Goal: Task Accomplishment & Management: Manage account settings

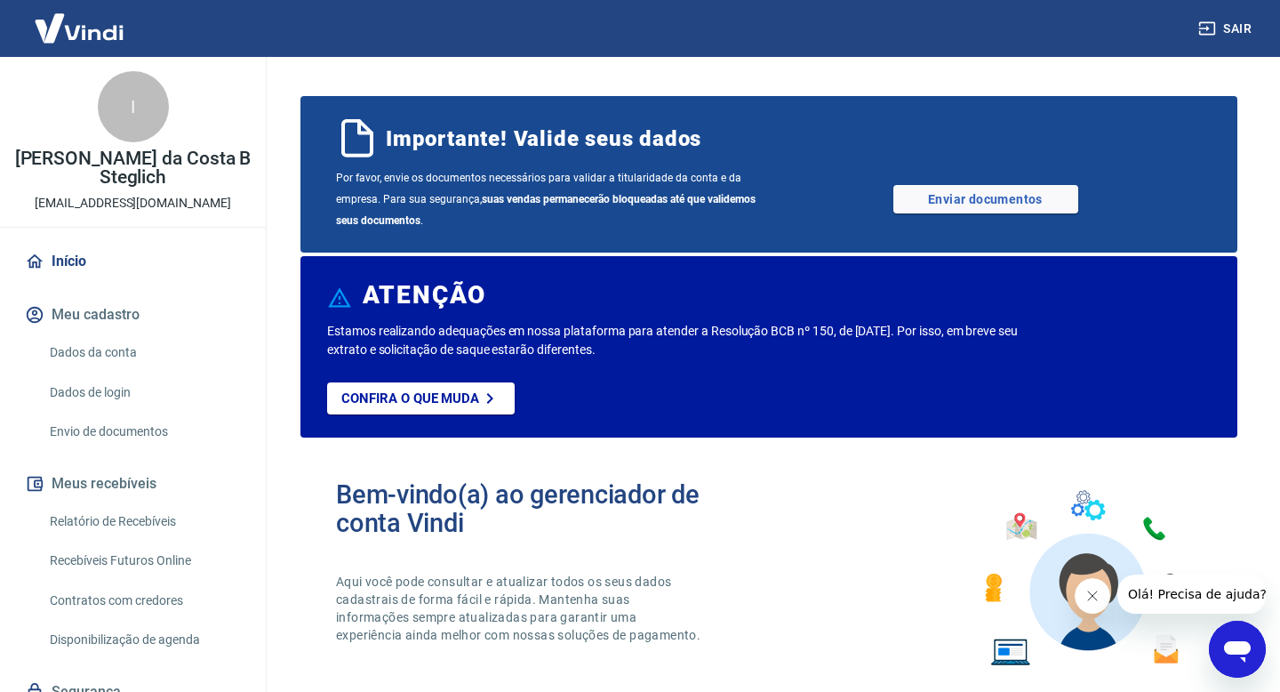
click at [98, 334] on link "Dados da conta" at bounding box center [144, 352] width 202 height 36
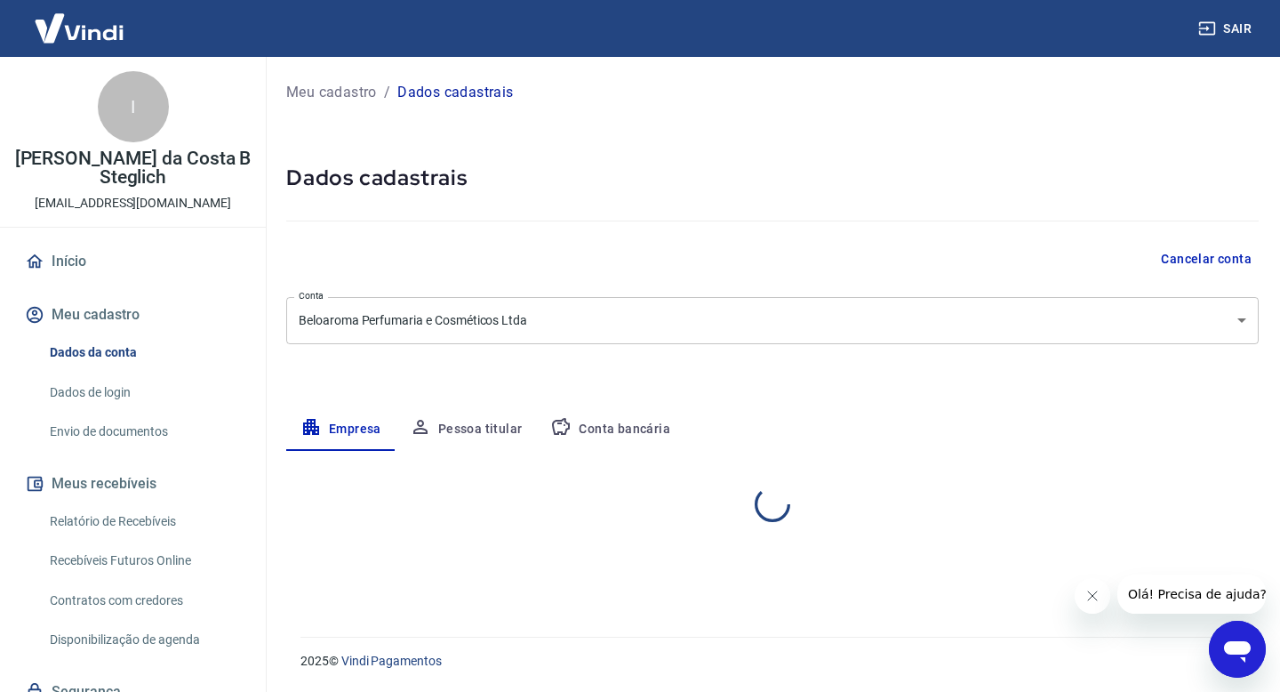
select select "PR"
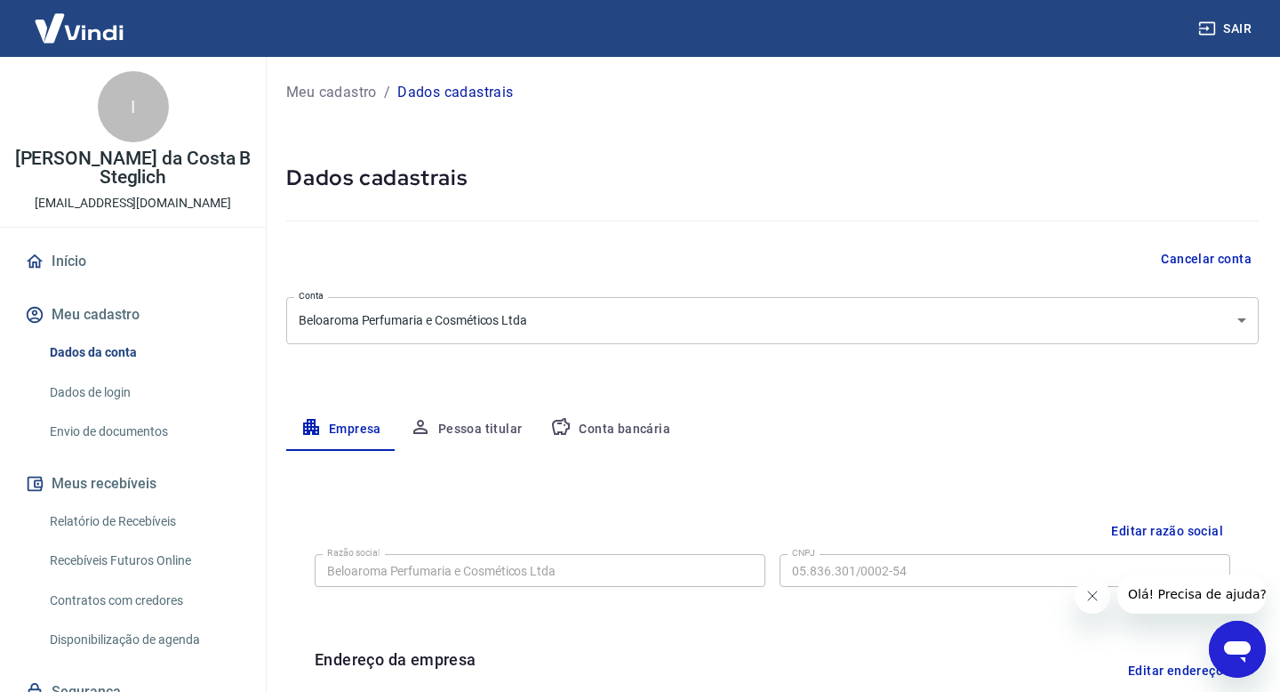
click at [1237, 20] on button "Sair" at bounding box center [1227, 28] width 64 height 33
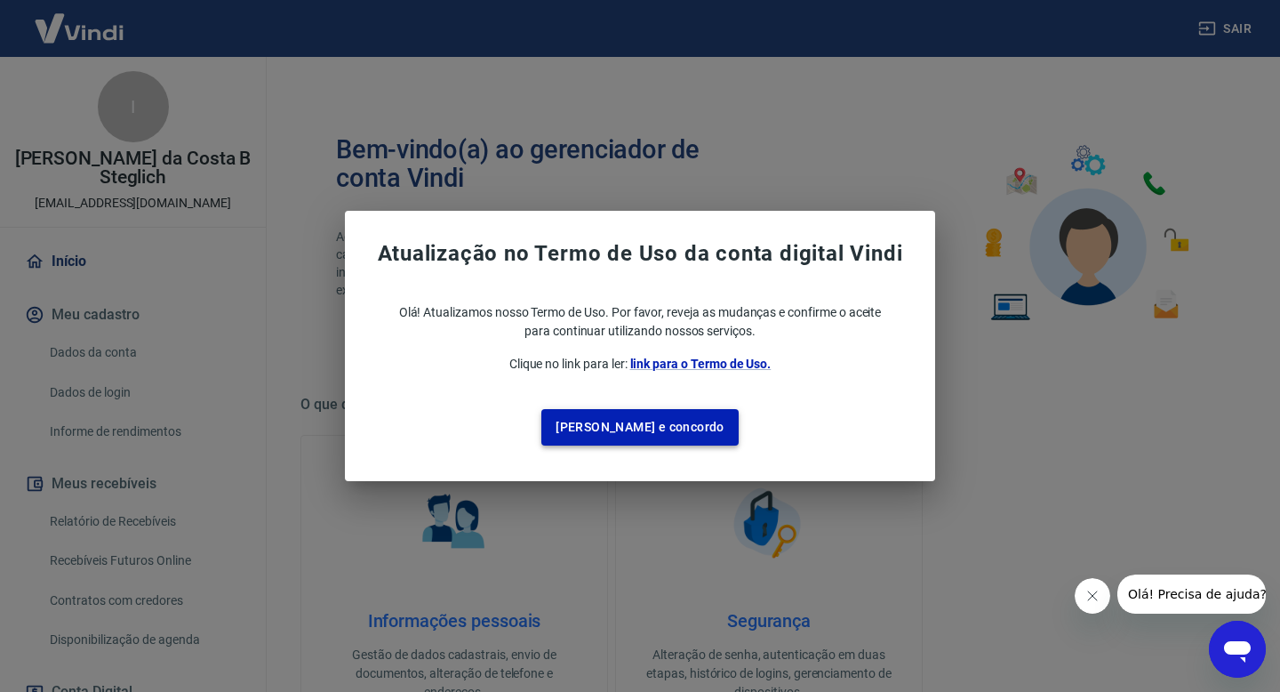
click at [646, 423] on button "Li e concordo" at bounding box center [639, 427] width 197 height 36
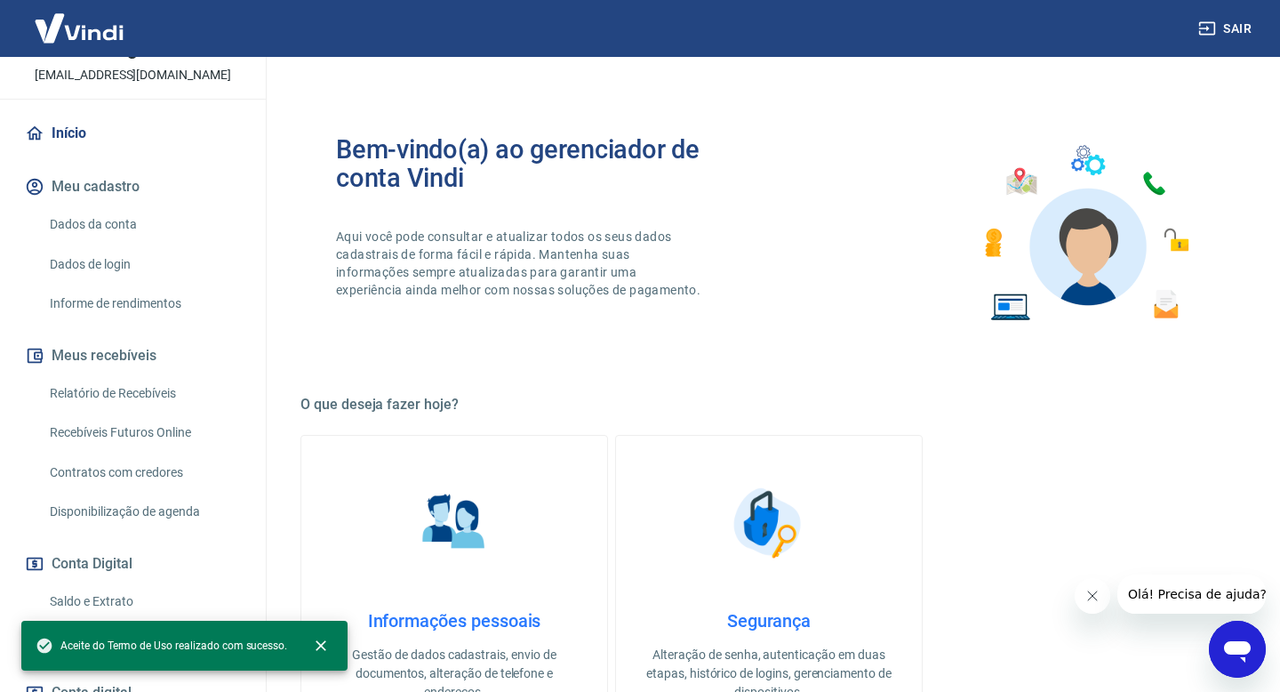
scroll to position [147, 0]
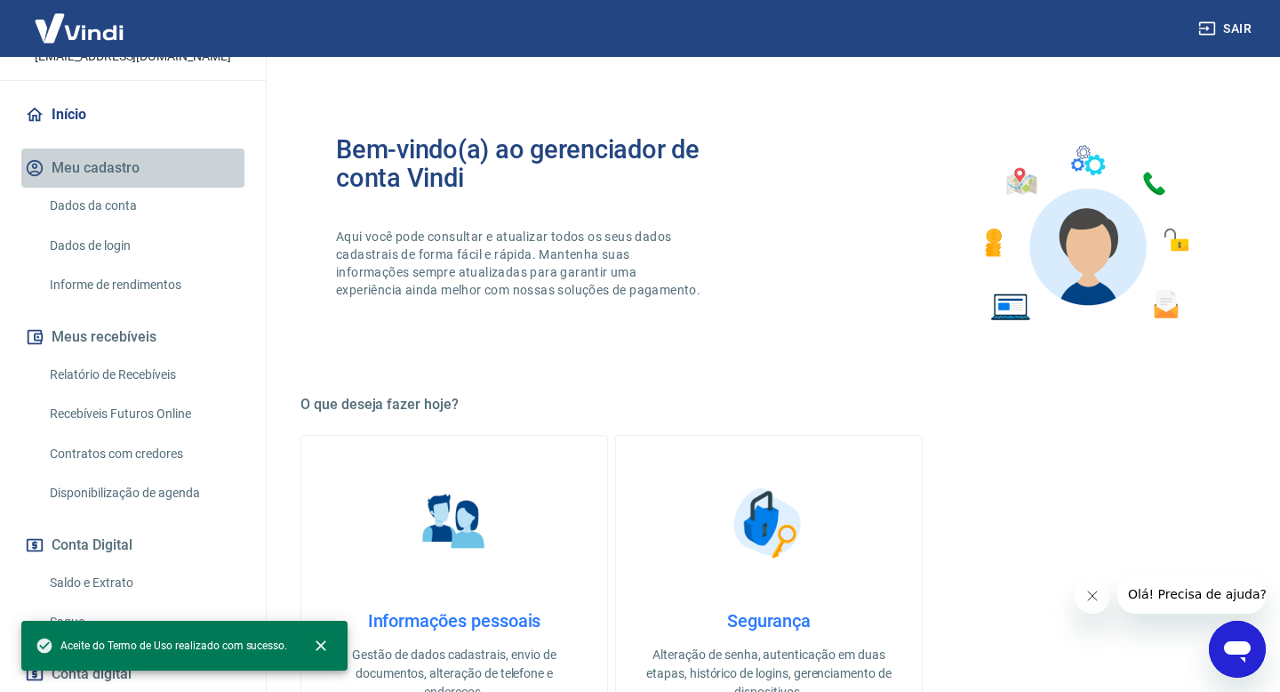
click at [156, 163] on button "Meu cadastro" at bounding box center [132, 167] width 223 height 39
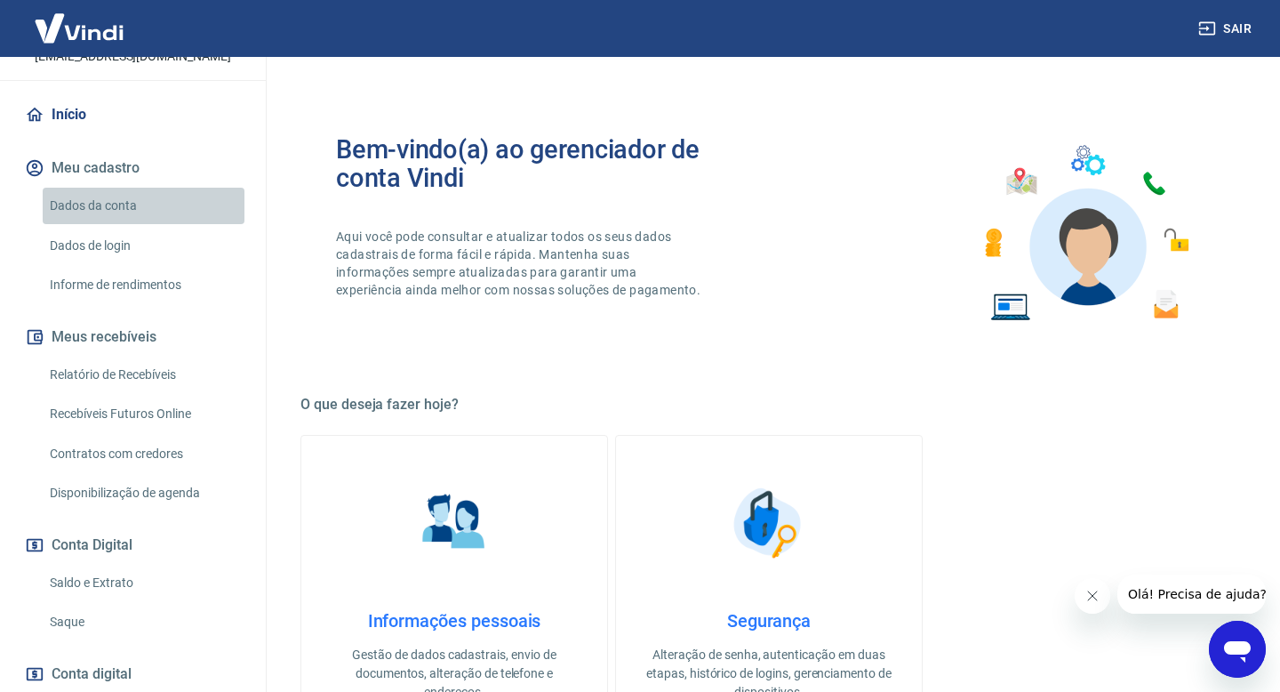
click at [152, 189] on link "Dados da conta" at bounding box center [144, 206] width 202 height 36
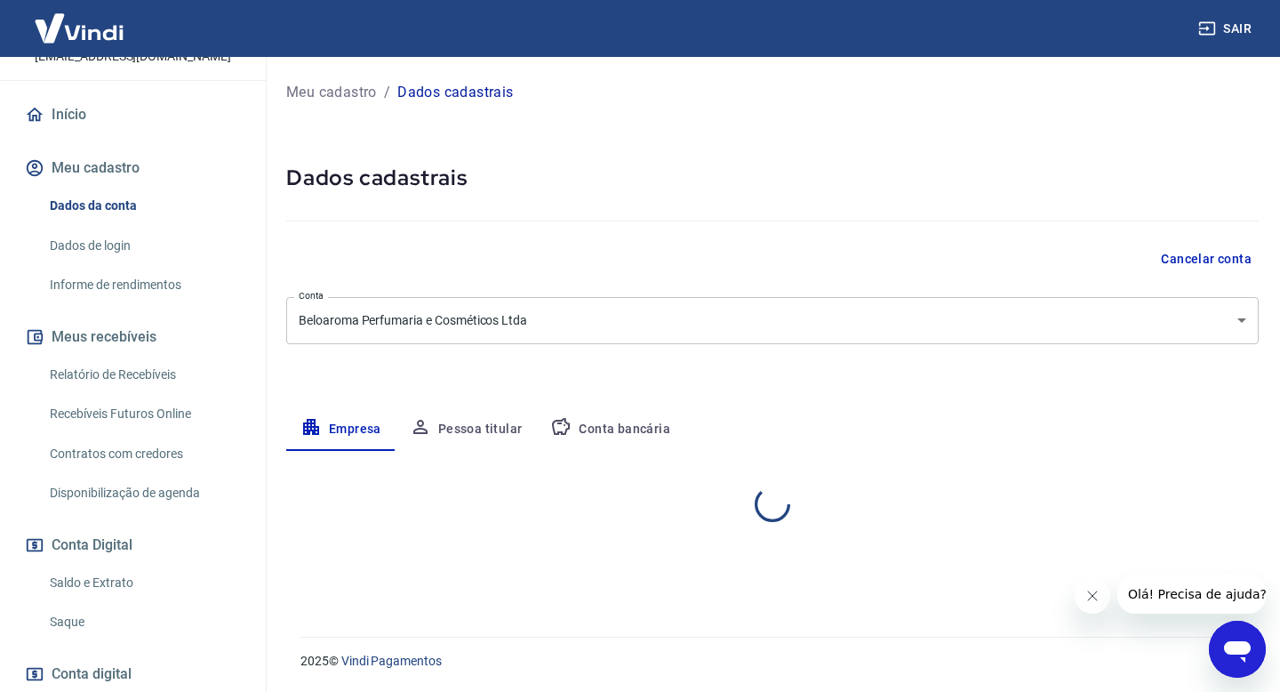
select select "RJ"
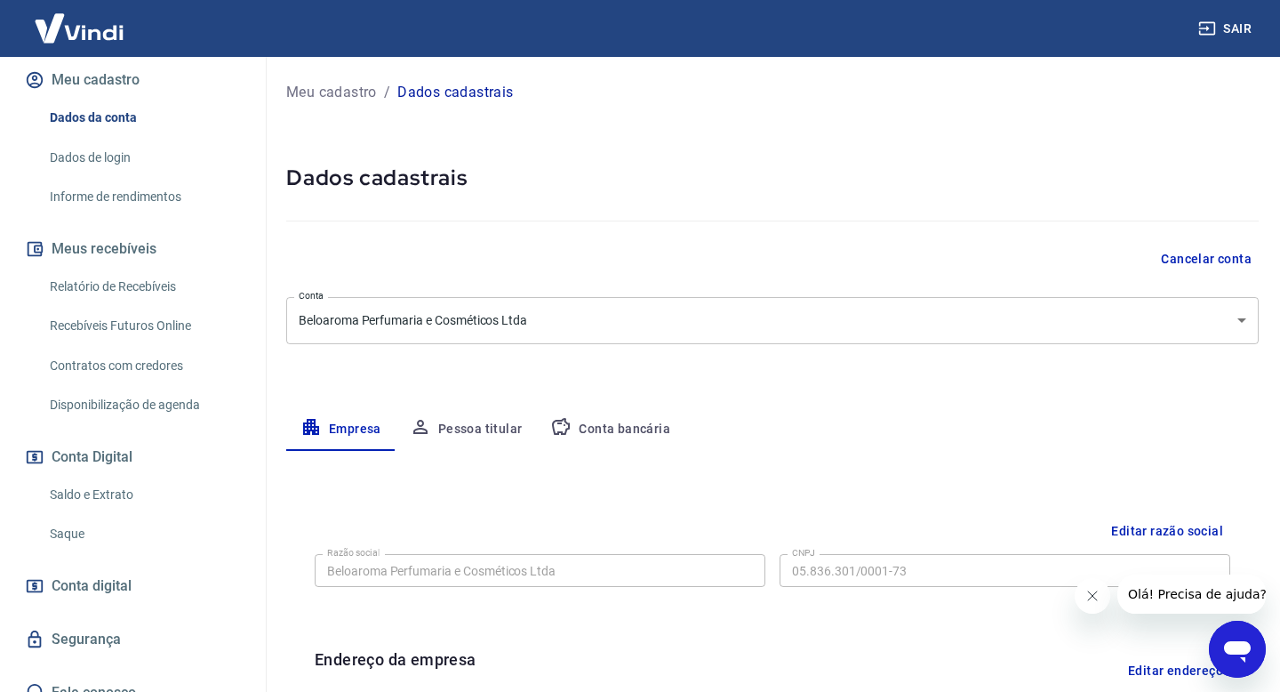
scroll to position [236, 0]
click at [96, 490] on link "Saldo e Extrato" at bounding box center [144, 494] width 202 height 36
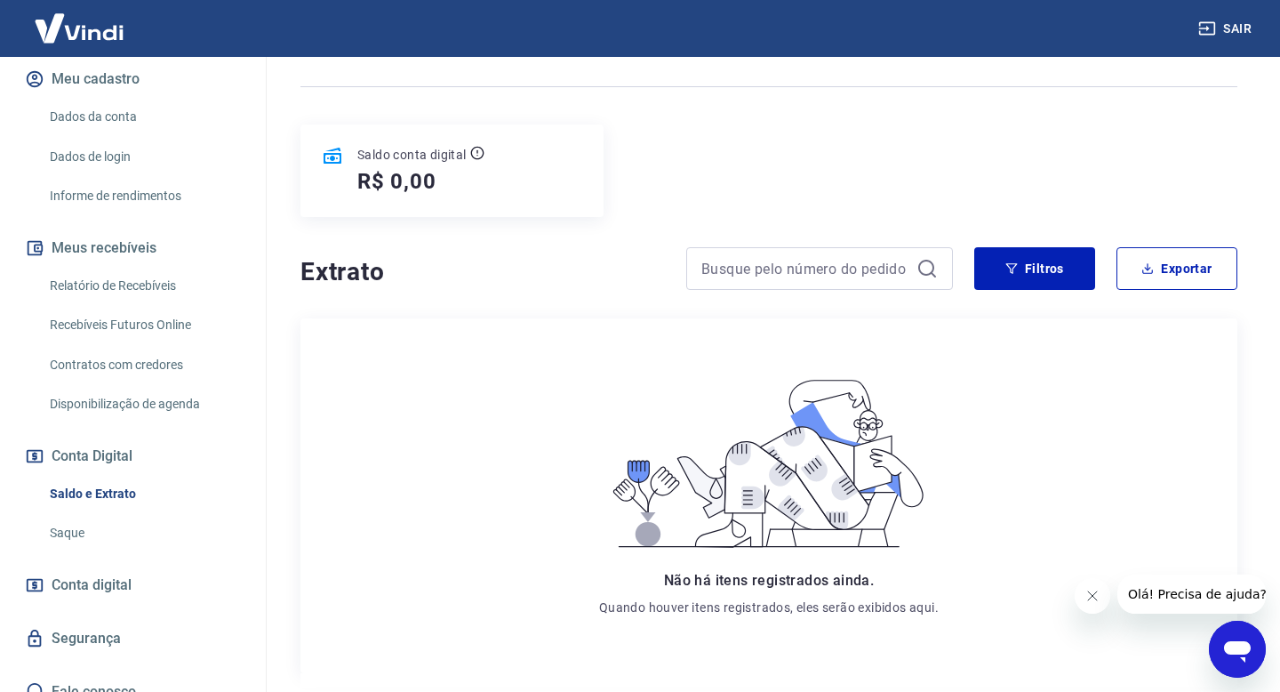
scroll to position [189, 0]
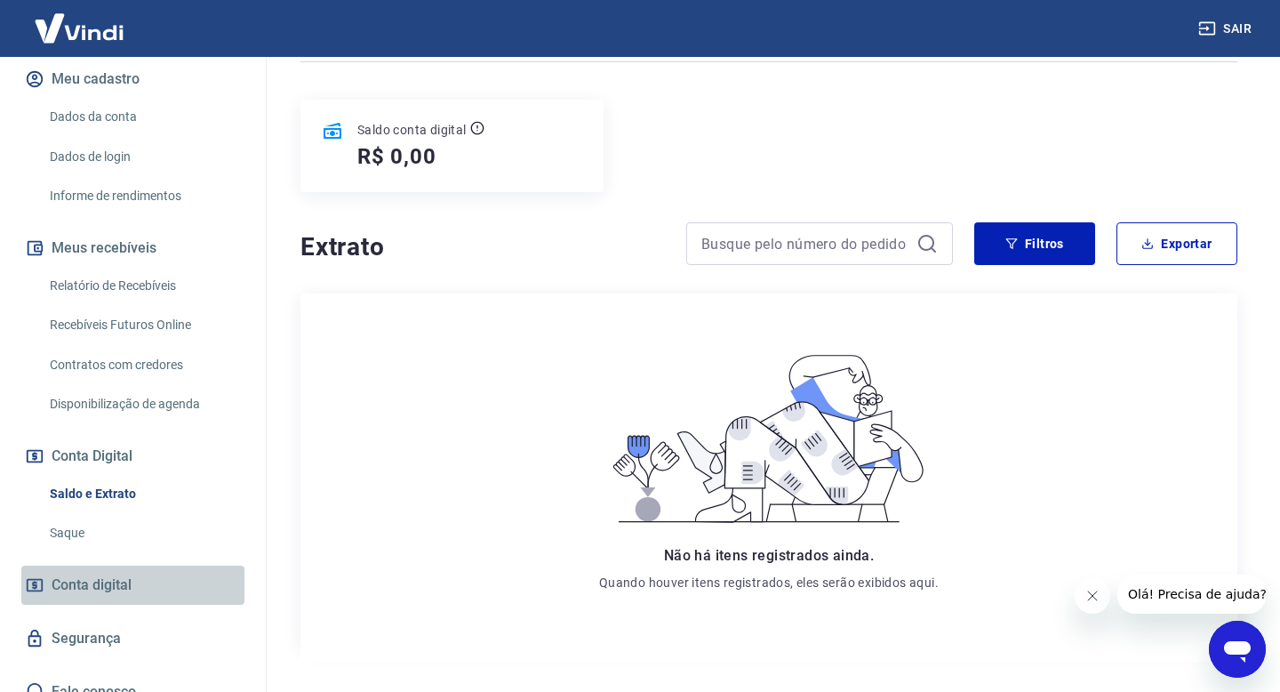
click at [114, 580] on link "Conta digital" at bounding box center [132, 584] width 223 height 39
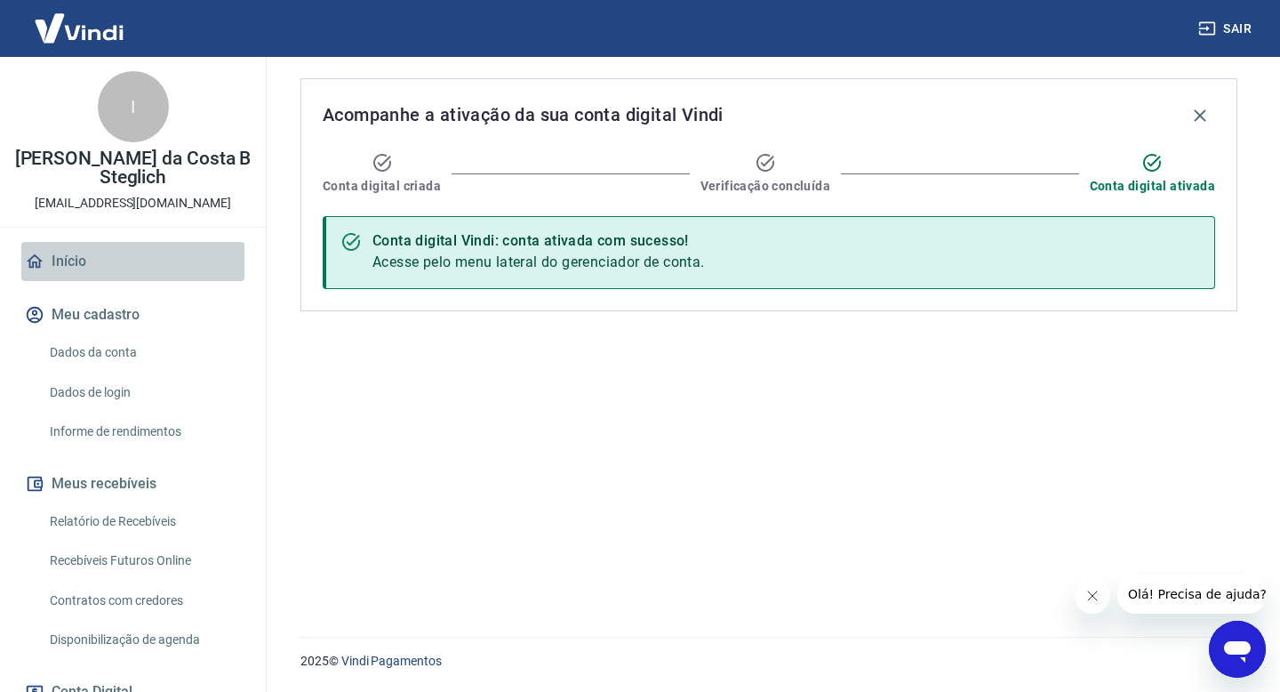
click at [134, 248] on link "Início" at bounding box center [132, 261] width 223 height 39
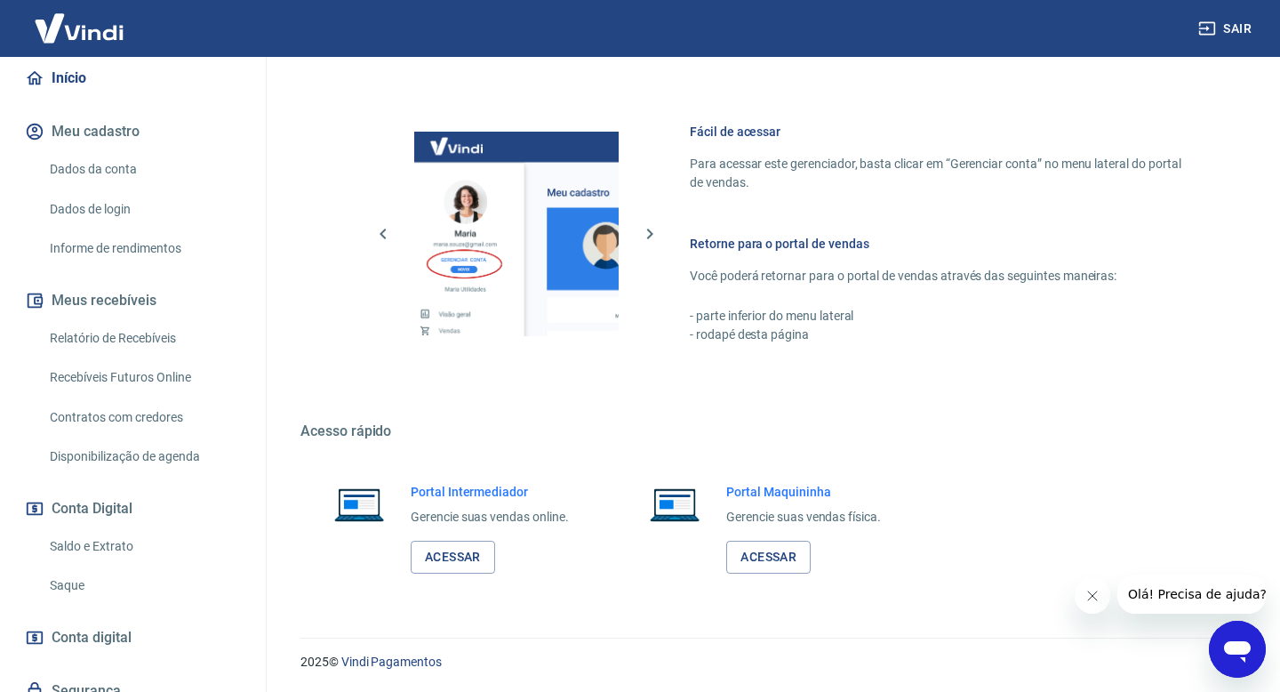
scroll to position [236, 0]
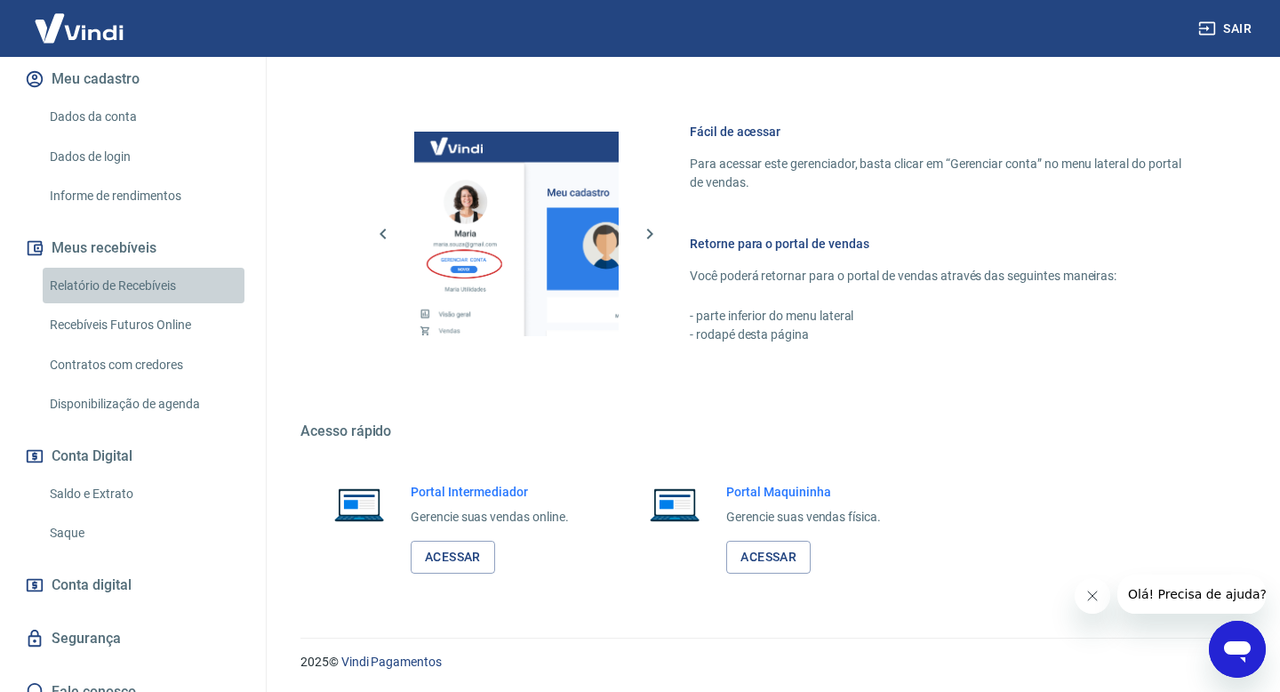
click at [172, 268] on link "Relatório de Recebíveis" at bounding box center [144, 286] width 202 height 36
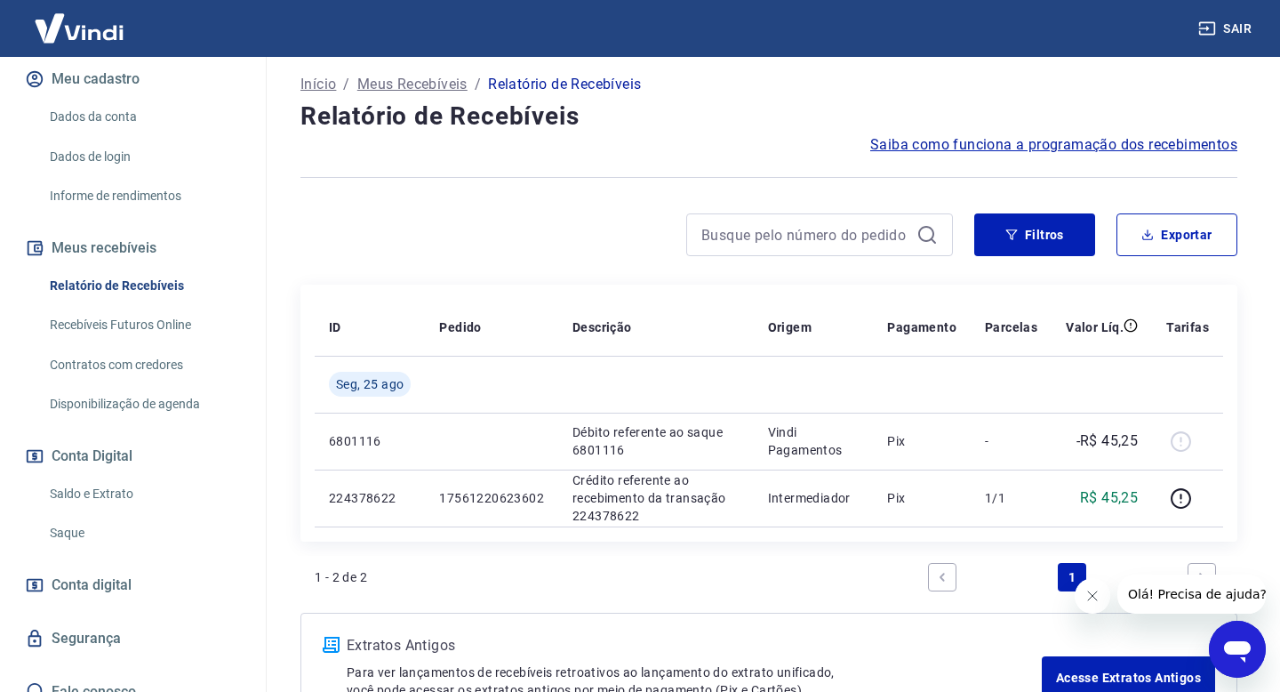
scroll to position [221, 0]
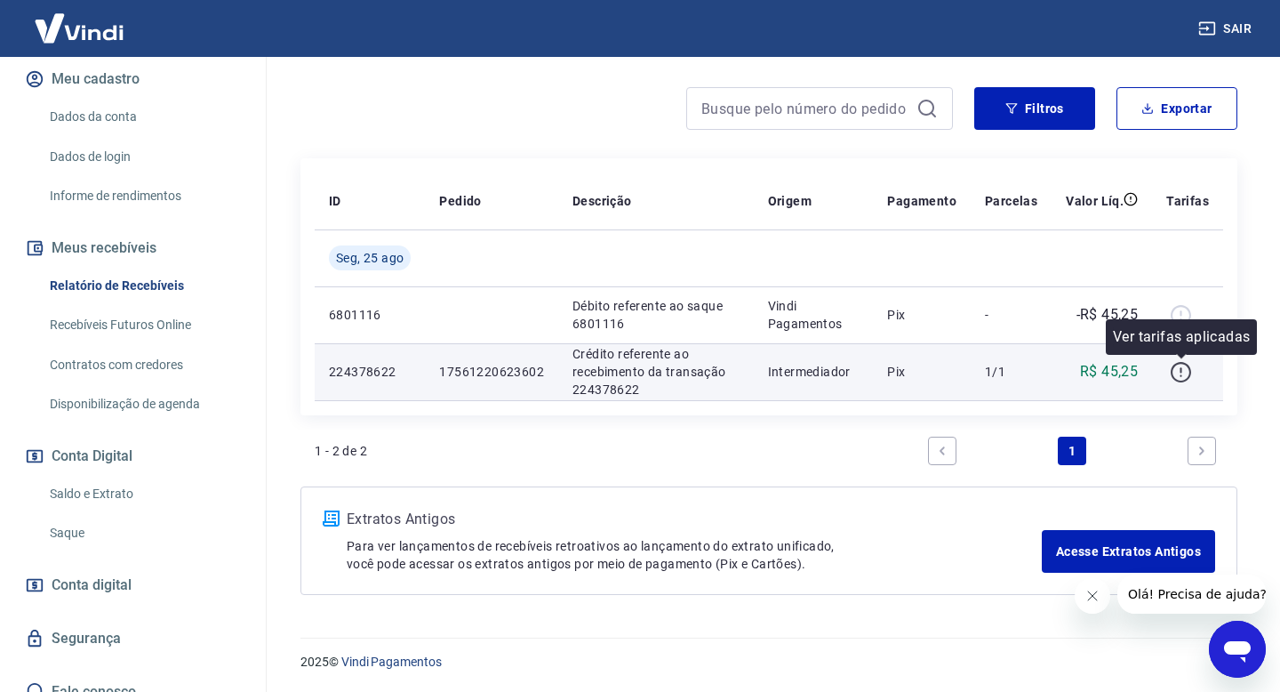
click at [1182, 375] on icon "button" at bounding box center [1181, 375] width 2 height 2
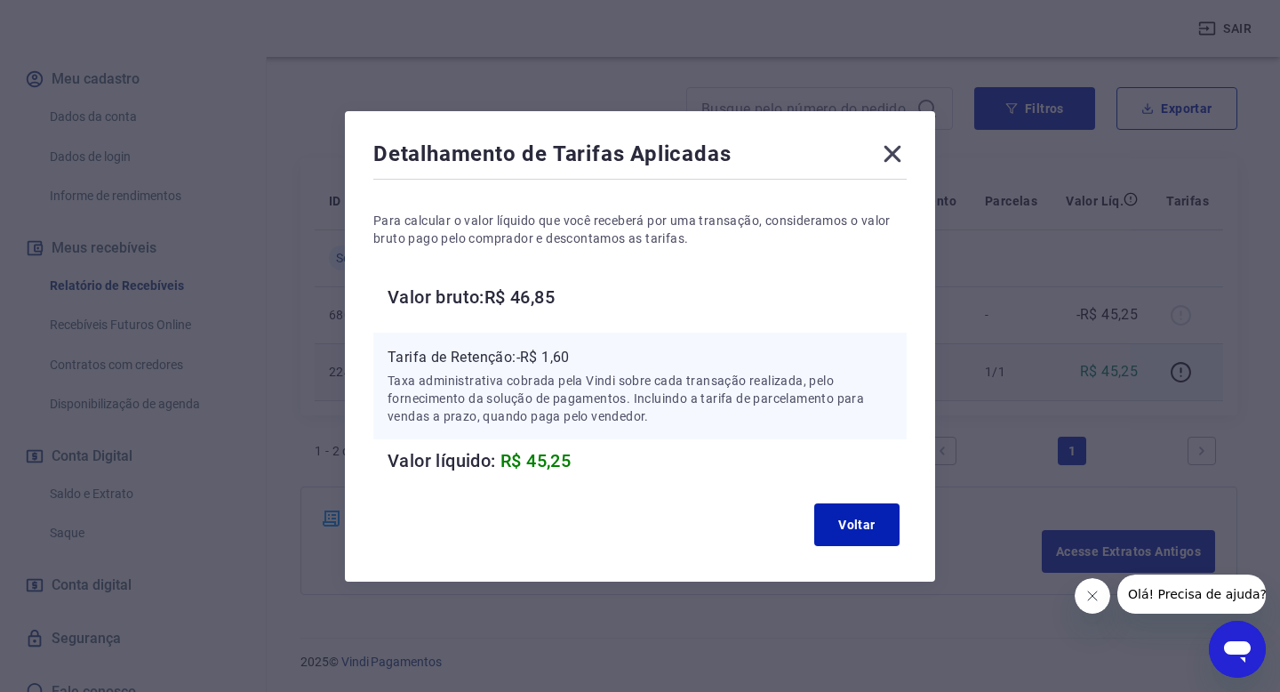
click at [891, 155] on icon at bounding box center [893, 153] width 17 height 17
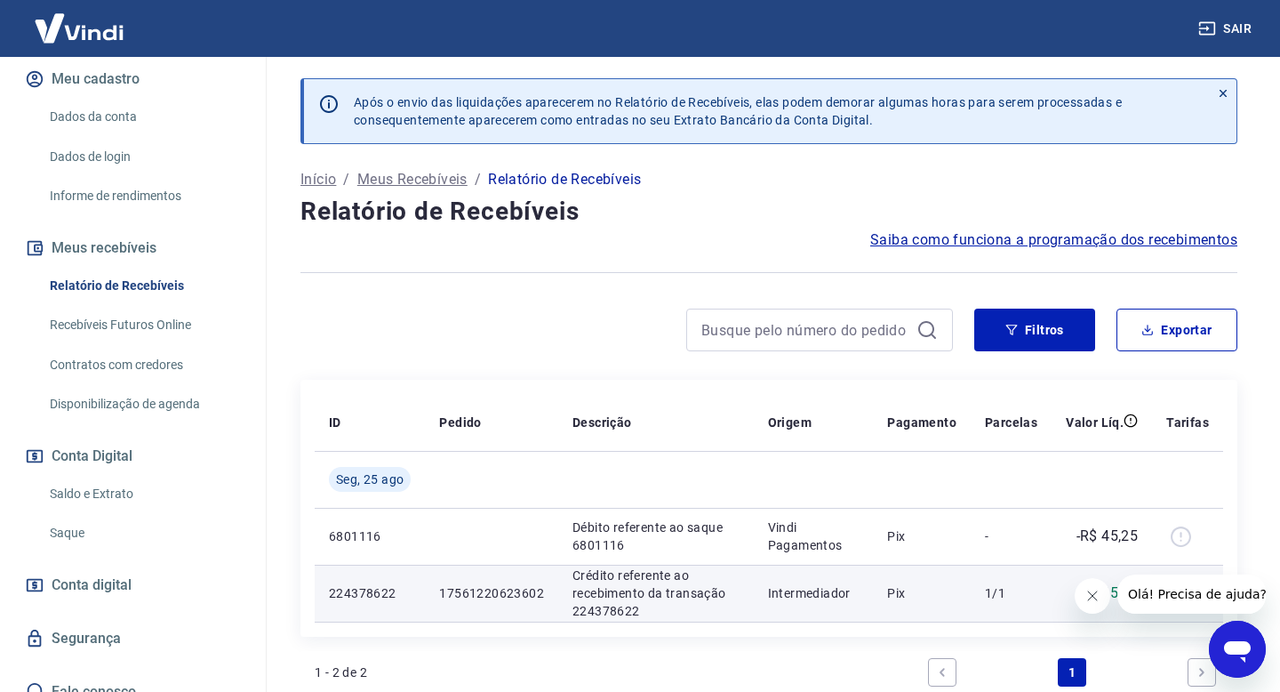
scroll to position [0, 0]
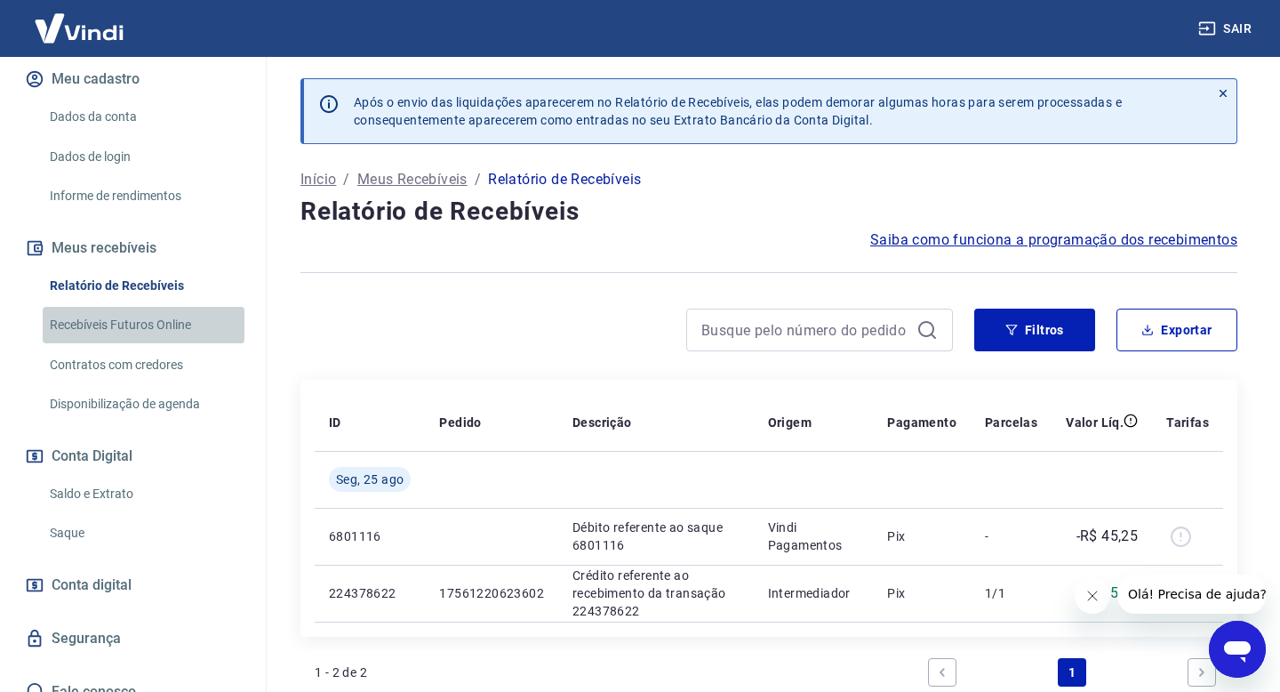
click at [164, 311] on link "Recebíveis Futuros Online" at bounding box center [144, 325] width 202 height 36
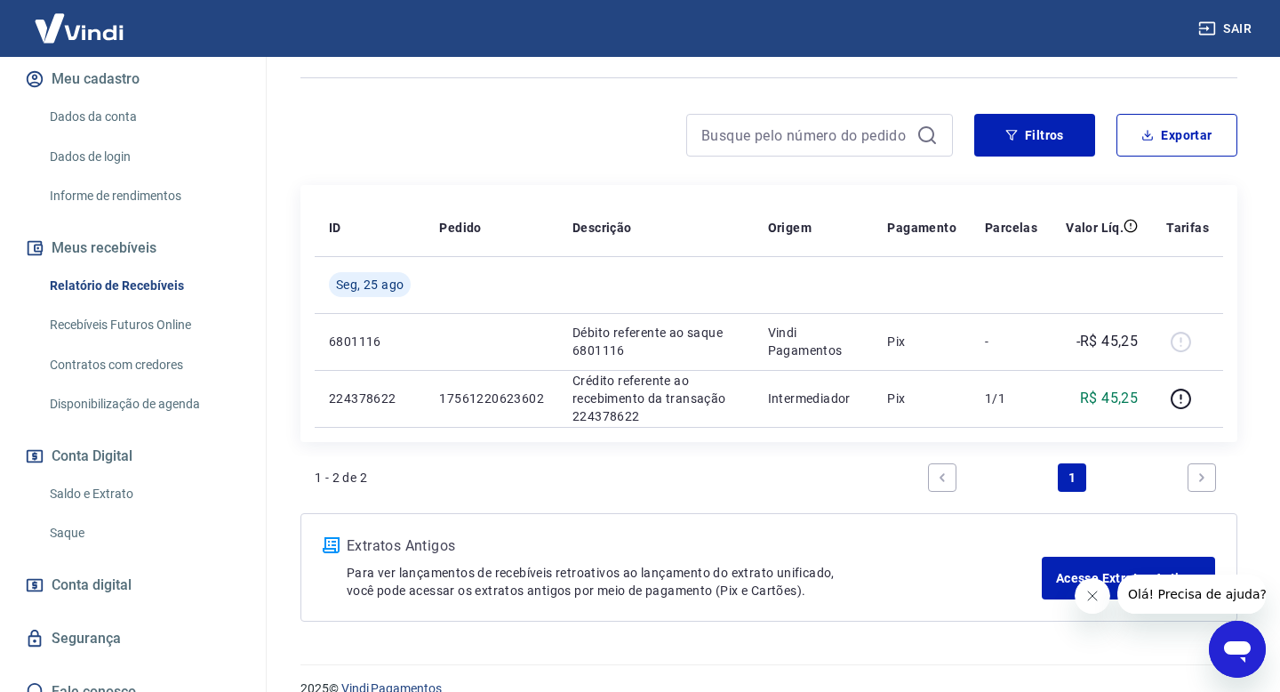
scroll to position [221, 0]
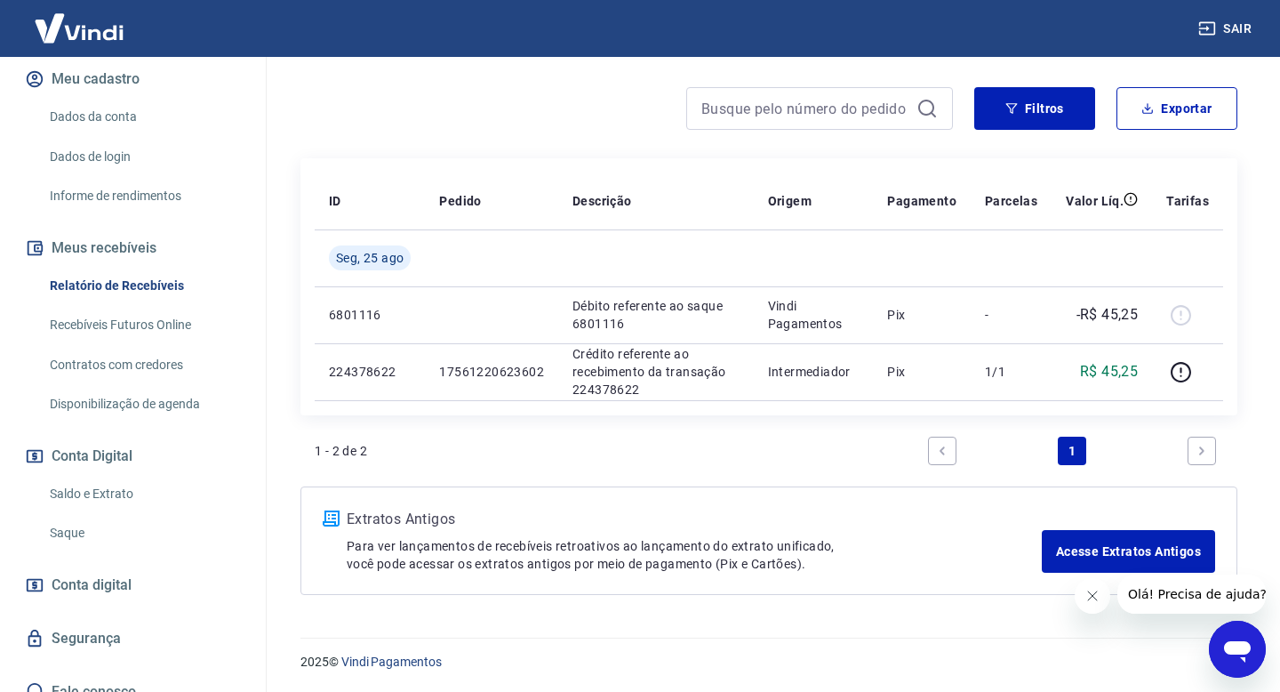
click at [156, 516] on link "Saque" at bounding box center [144, 533] width 202 height 36
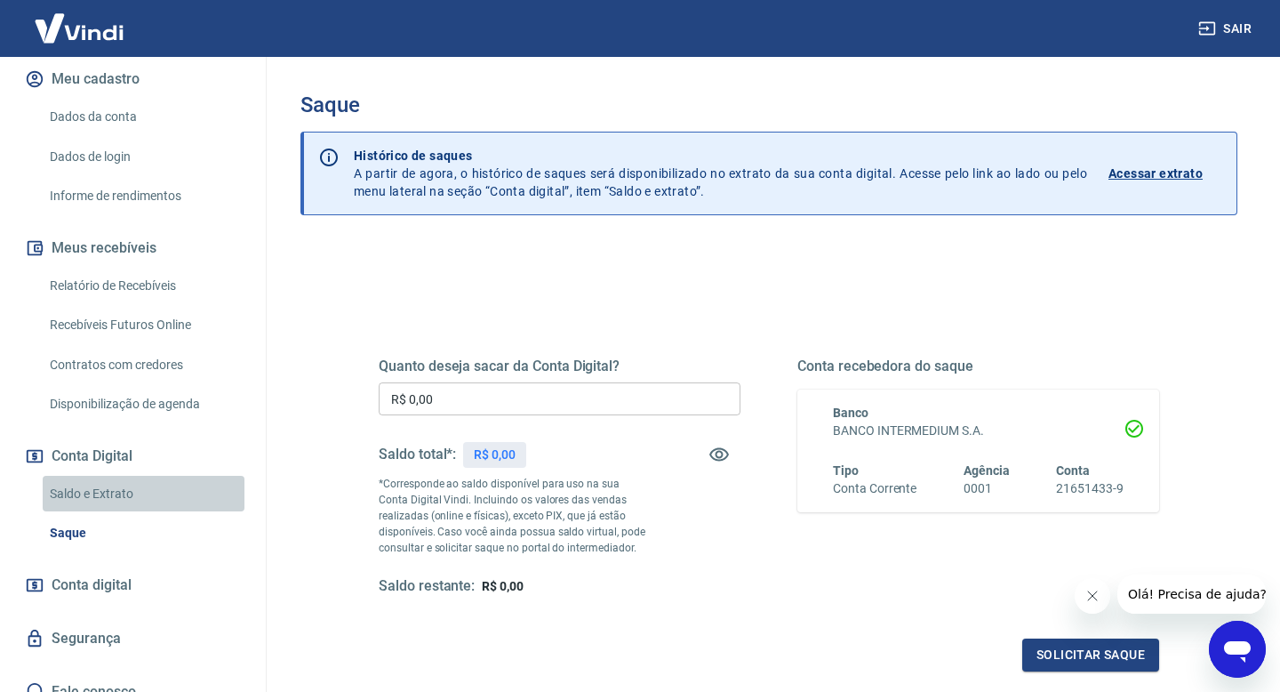
click at [151, 487] on link "Saldo e Extrato" at bounding box center [144, 494] width 202 height 36
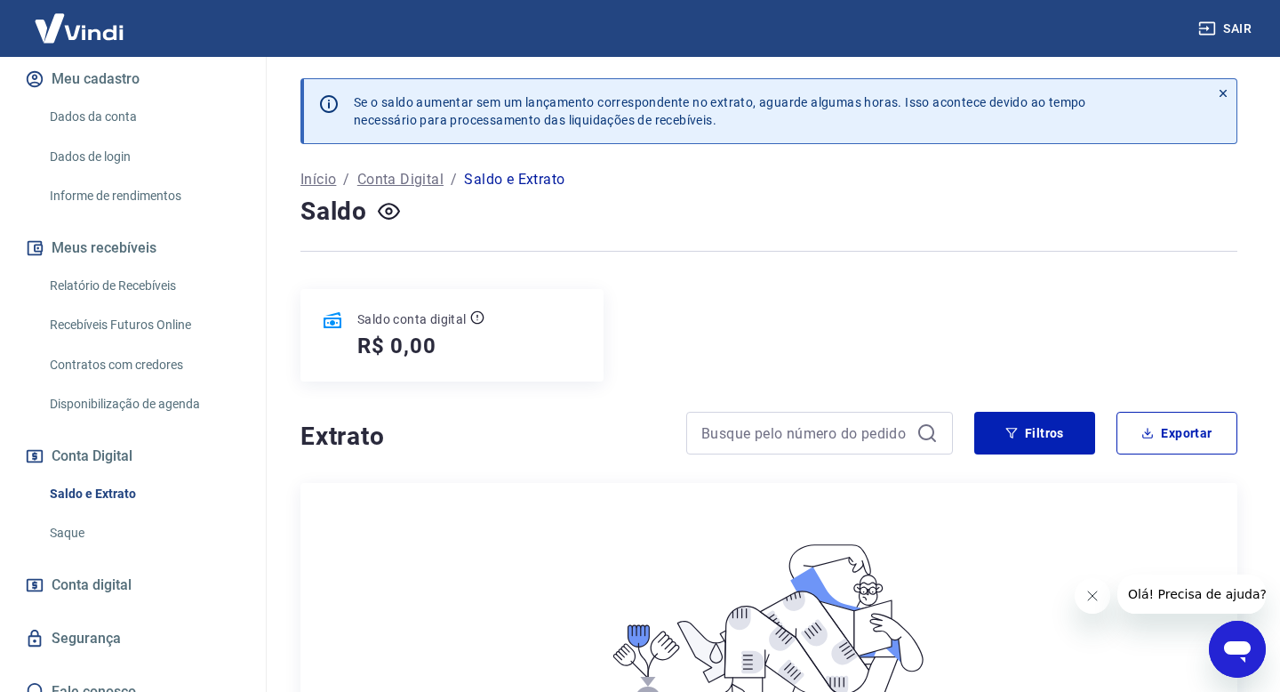
click at [147, 571] on link "Conta digital" at bounding box center [132, 584] width 223 height 39
